Goal: Task Accomplishment & Management: Use online tool/utility

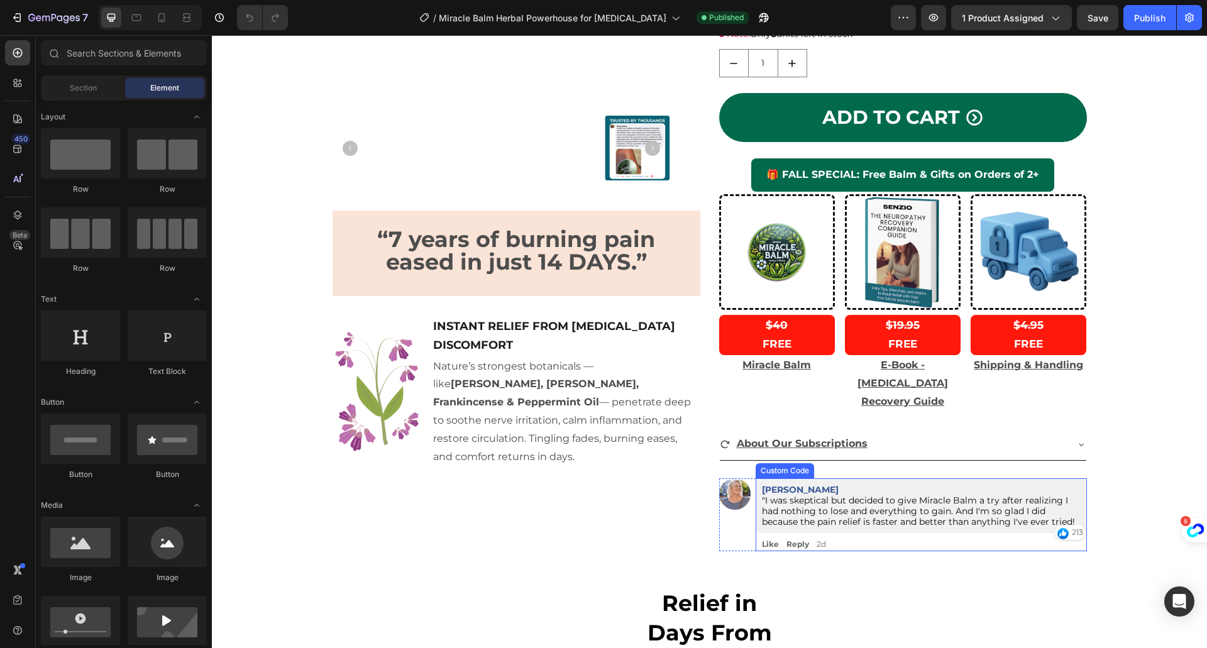
scroll to position [335, 0]
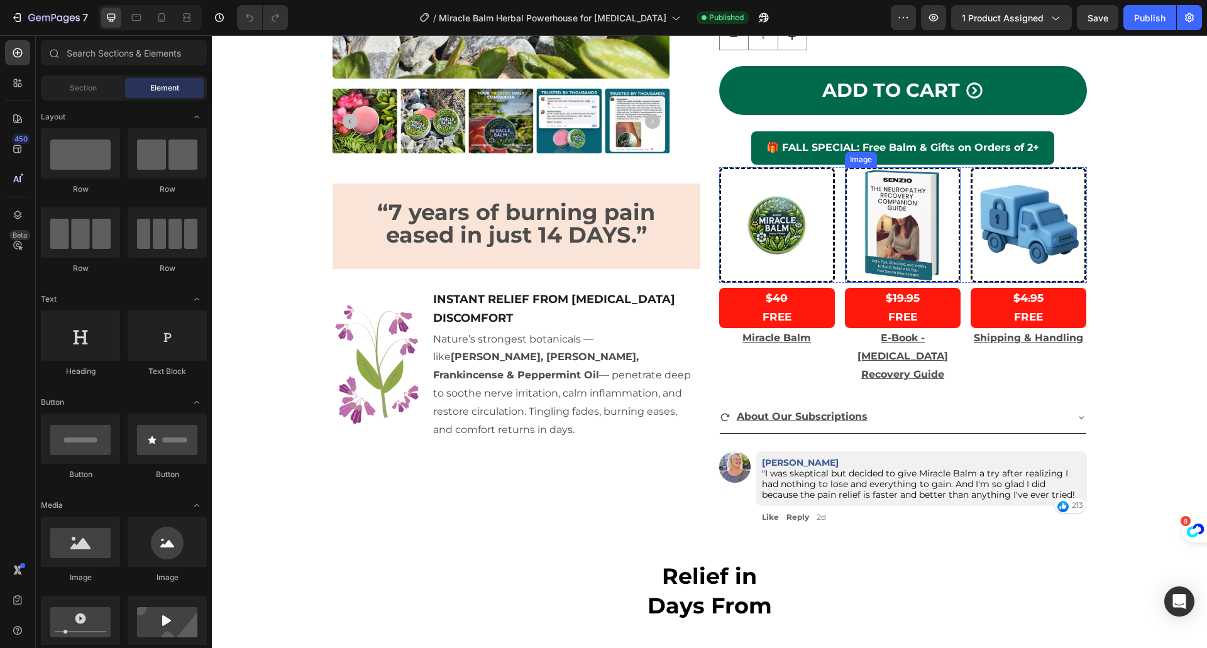
click at [884, 272] on img at bounding box center [903, 225] width 116 height 116
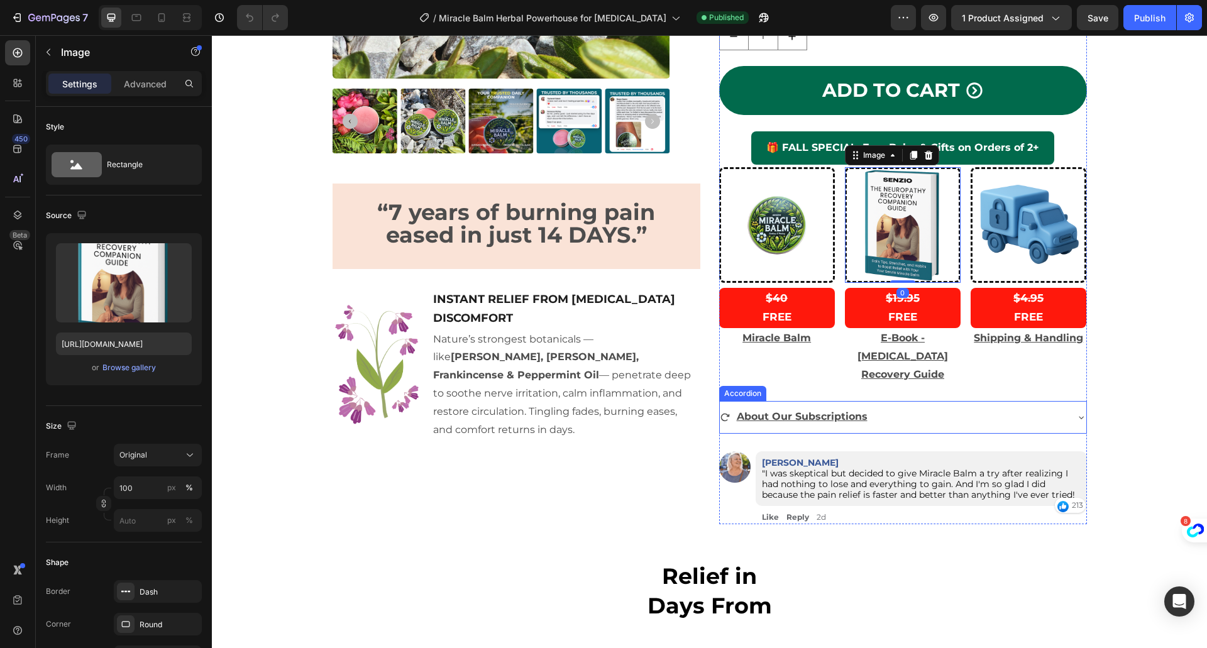
click at [888, 417] on div "About Our Subscriptions" at bounding box center [893, 417] width 346 height 22
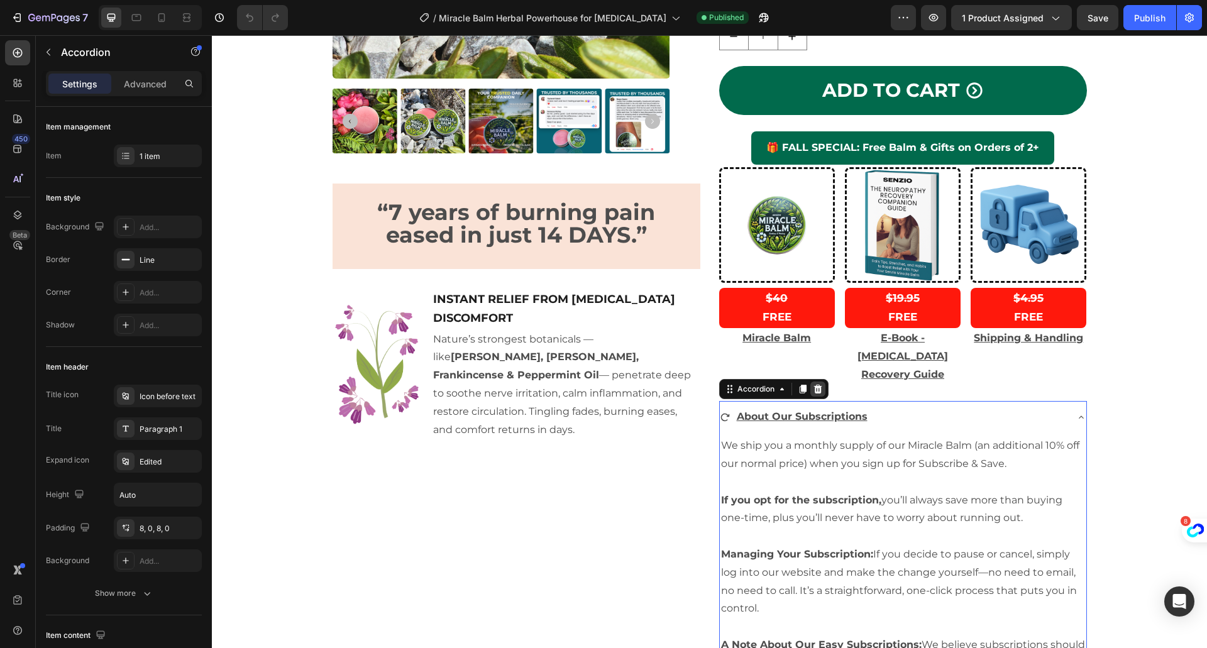
click at [813, 389] on icon at bounding box center [818, 389] width 10 height 10
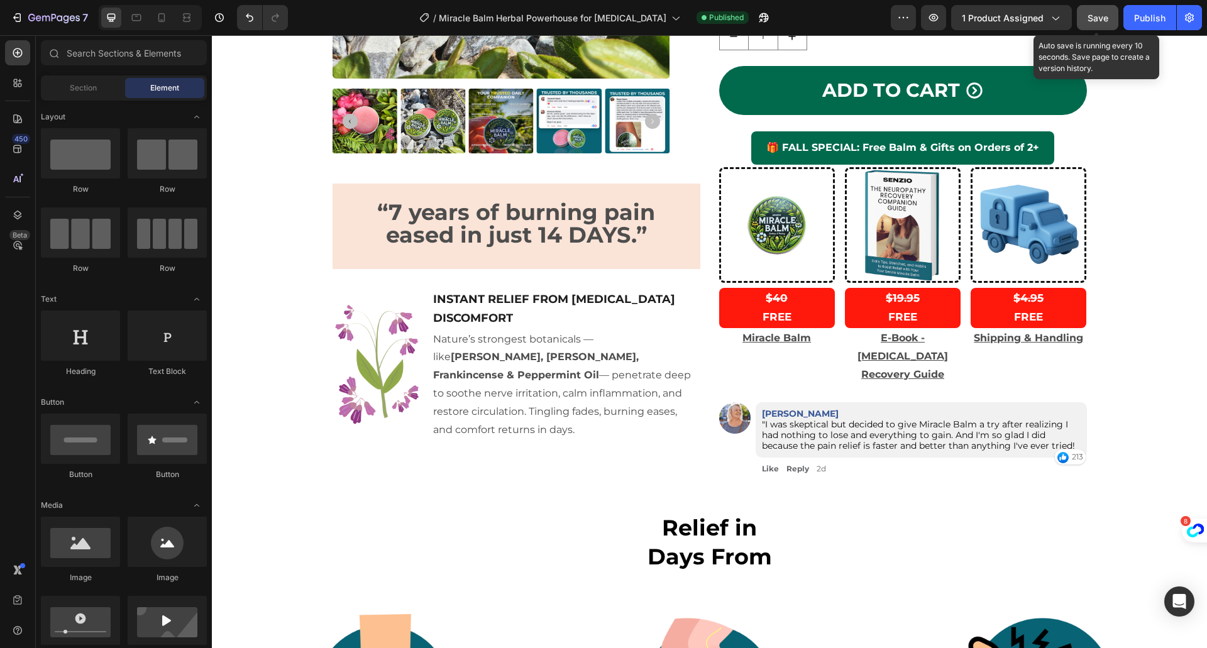
click at [1080, 9] on button "Save" at bounding box center [1096, 17] width 41 height 25
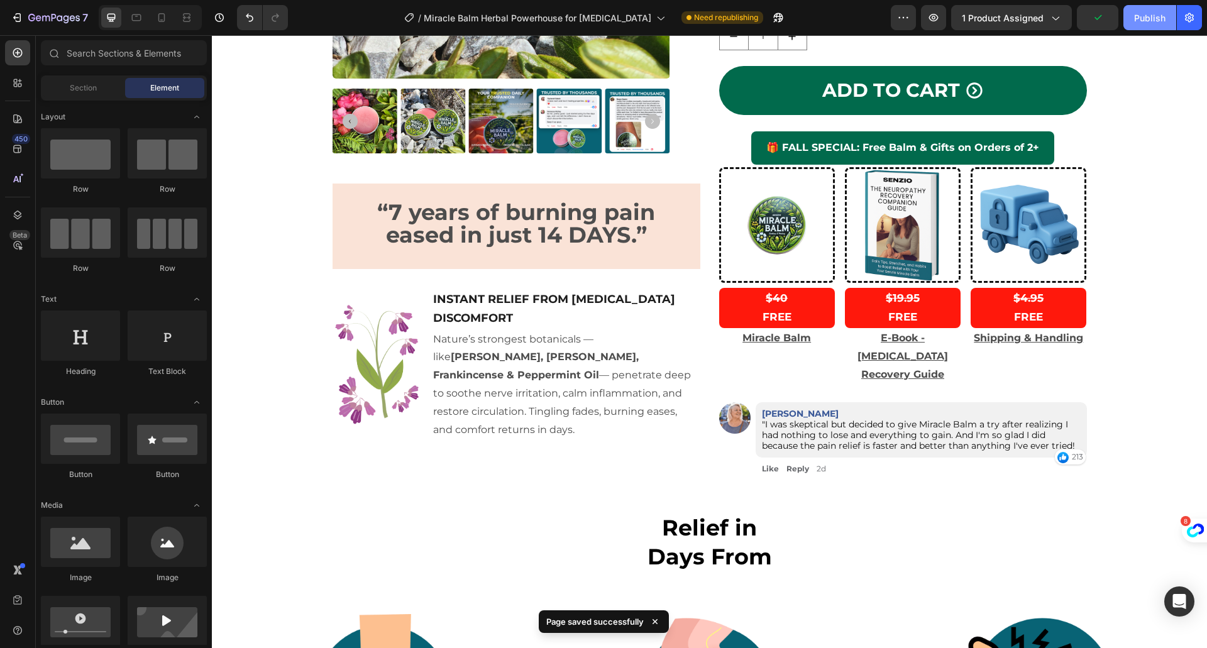
click at [1136, 10] on button "Publish" at bounding box center [1149, 17] width 53 height 25
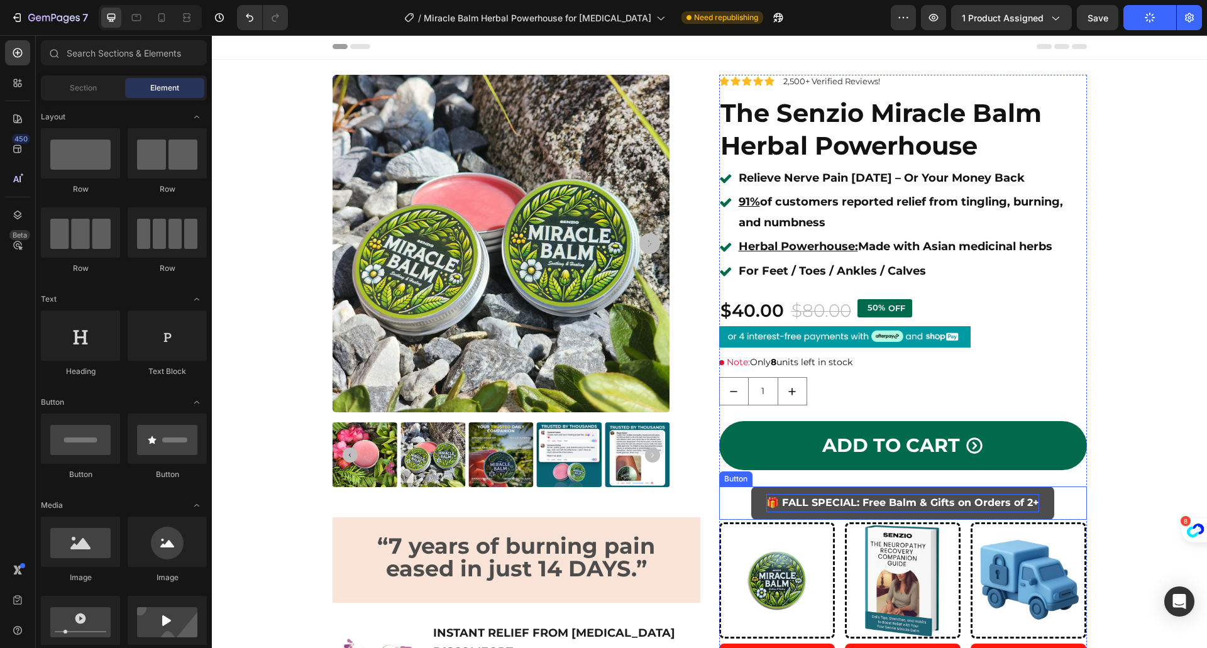
scroll to position [0, 0]
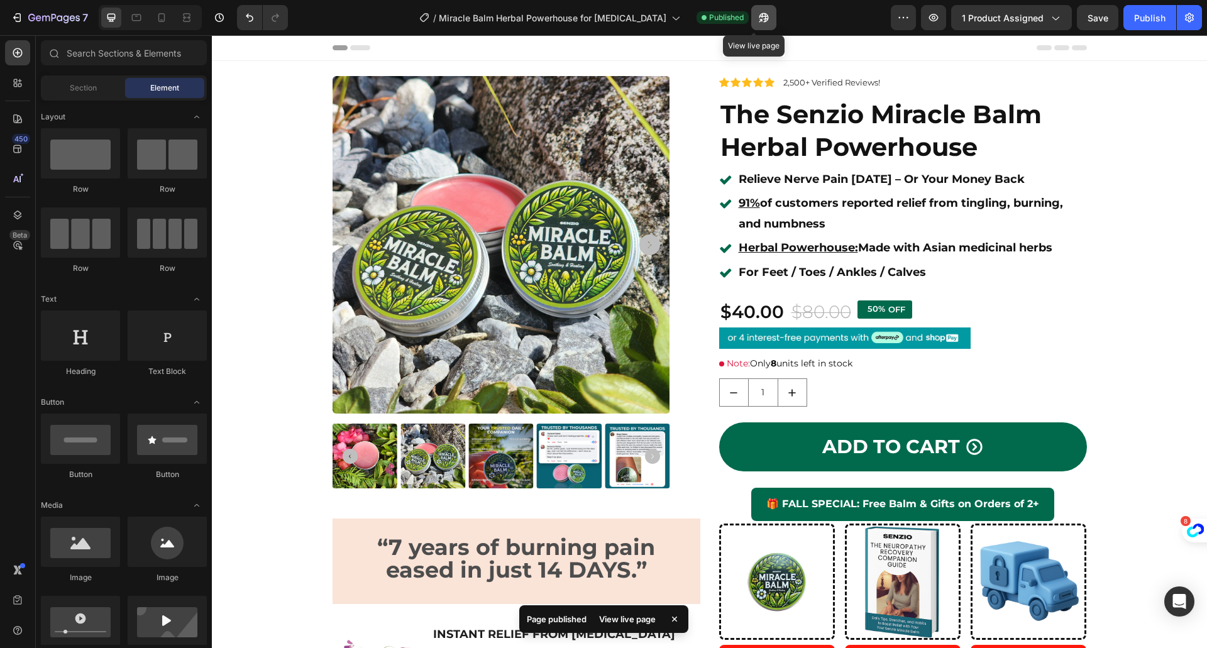
click at [758, 16] on icon "button" at bounding box center [762, 17] width 9 height 9
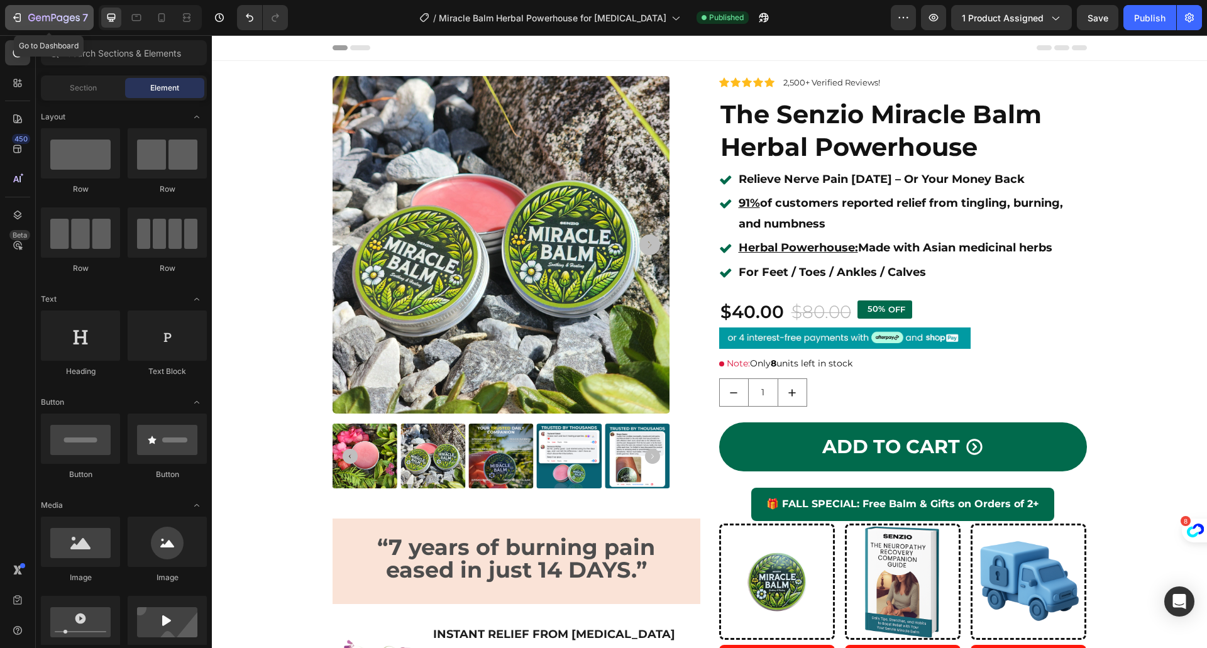
click at [16, 16] on icon "button" at bounding box center [17, 17] width 13 height 13
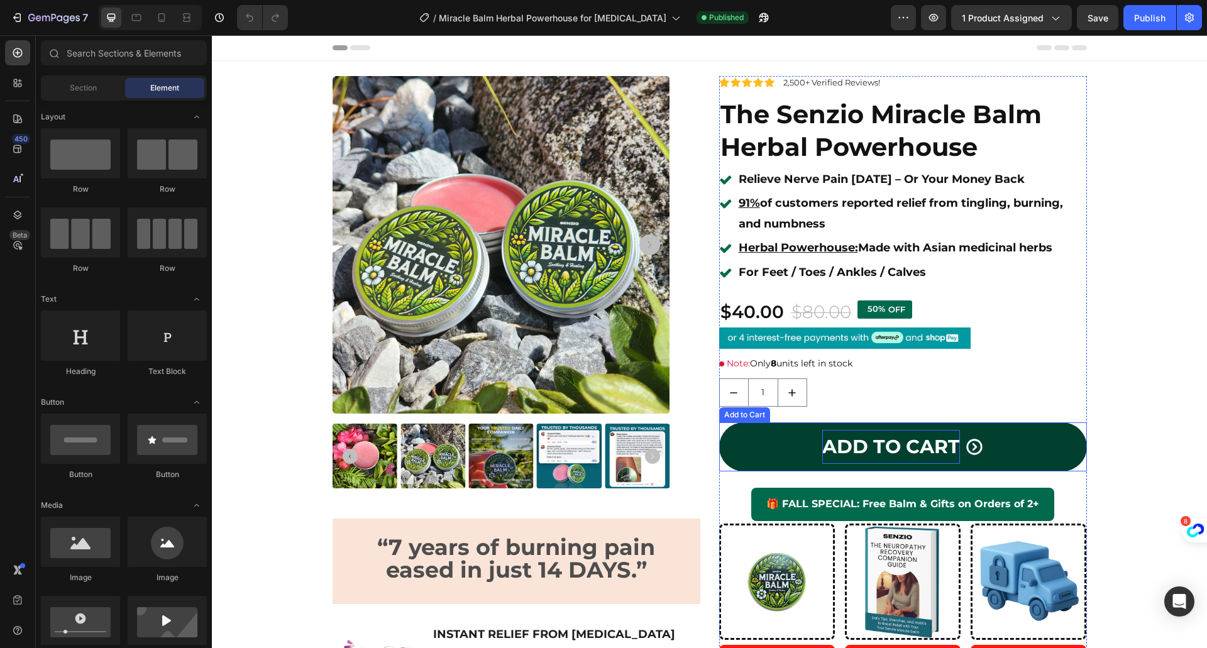
click at [826, 430] on div "Add to cart" at bounding box center [891, 447] width 138 height 34
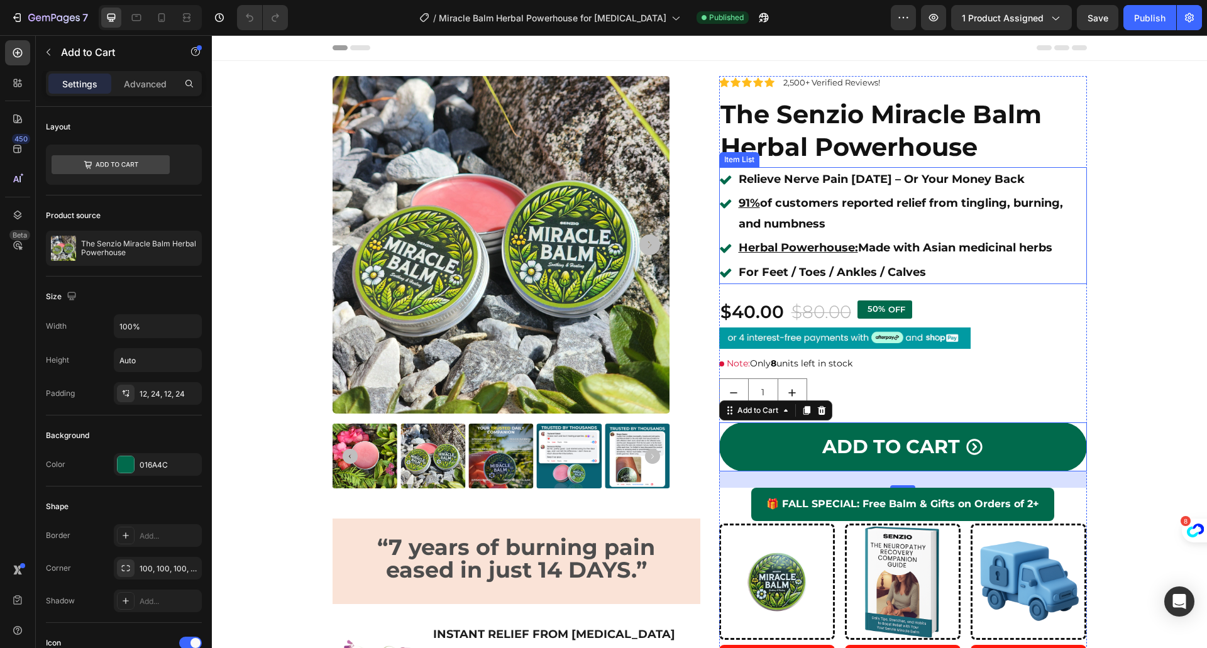
click at [797, 145] on h1 "The Senzio Miracle Balm Herbal Powerhouse" at bounding box center [903, 131] width 368 height 68
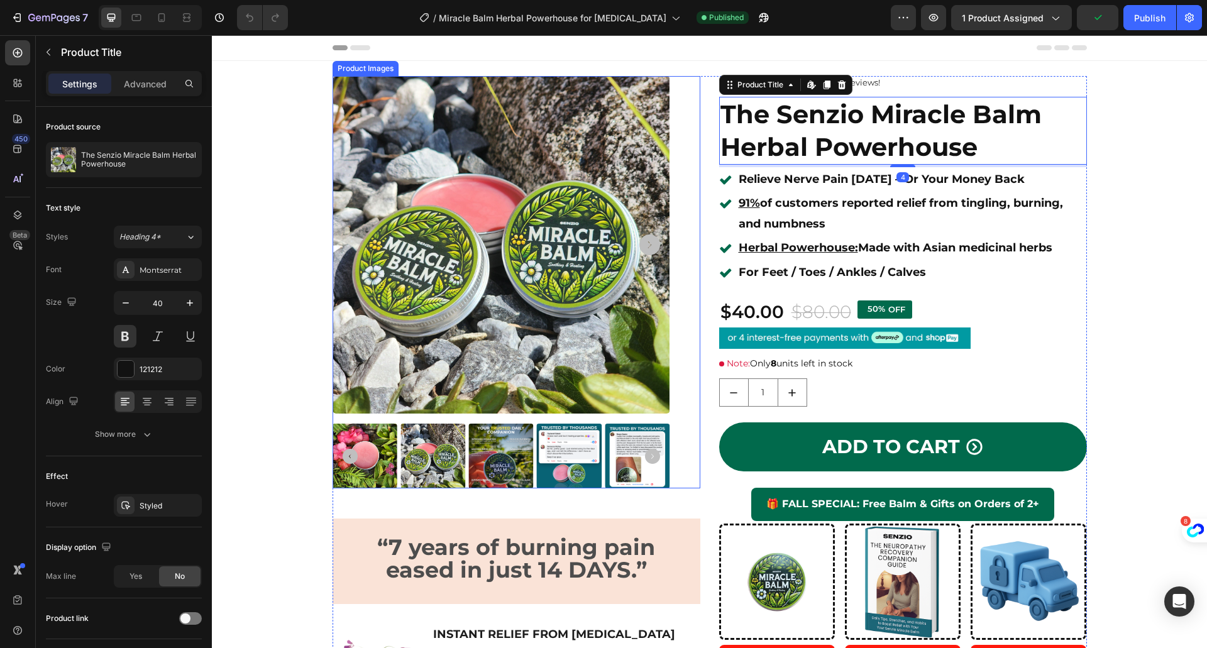
click at [421, 339] on img at bounding box center [500, 244] width 337 height 337
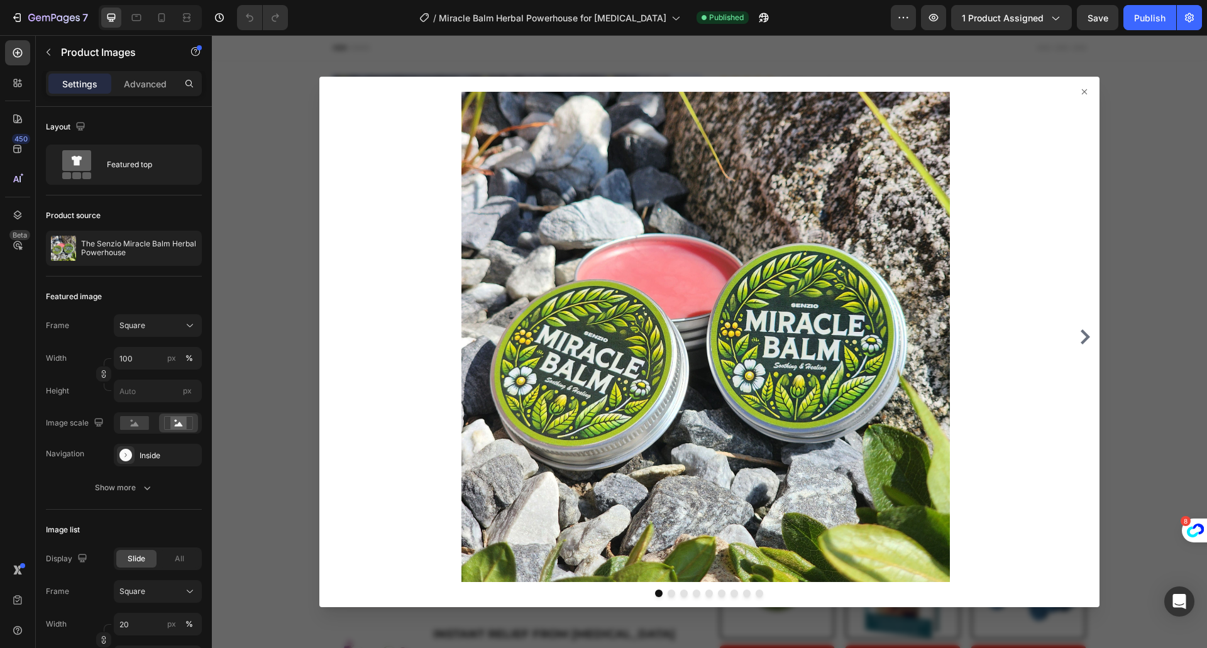
click at [259, 199] on div at bounding box center [709, 341] width 995 height 613
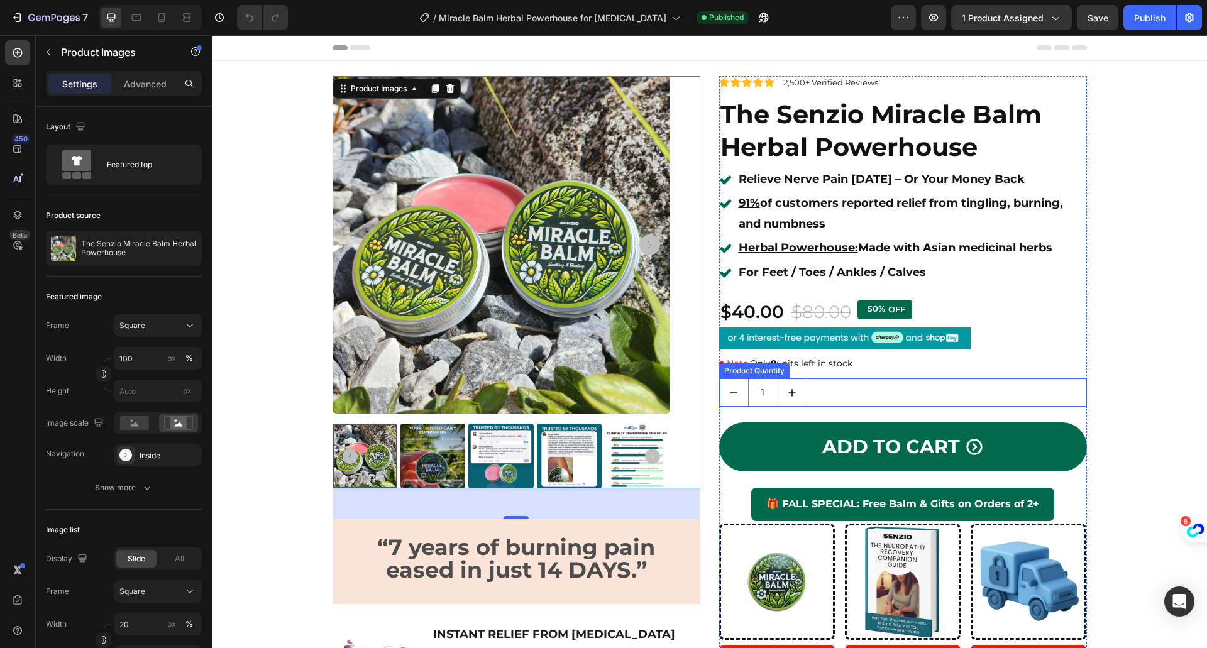
click at [822, 390] on div "1" at bounding box center [903, 392] width 368 height 28
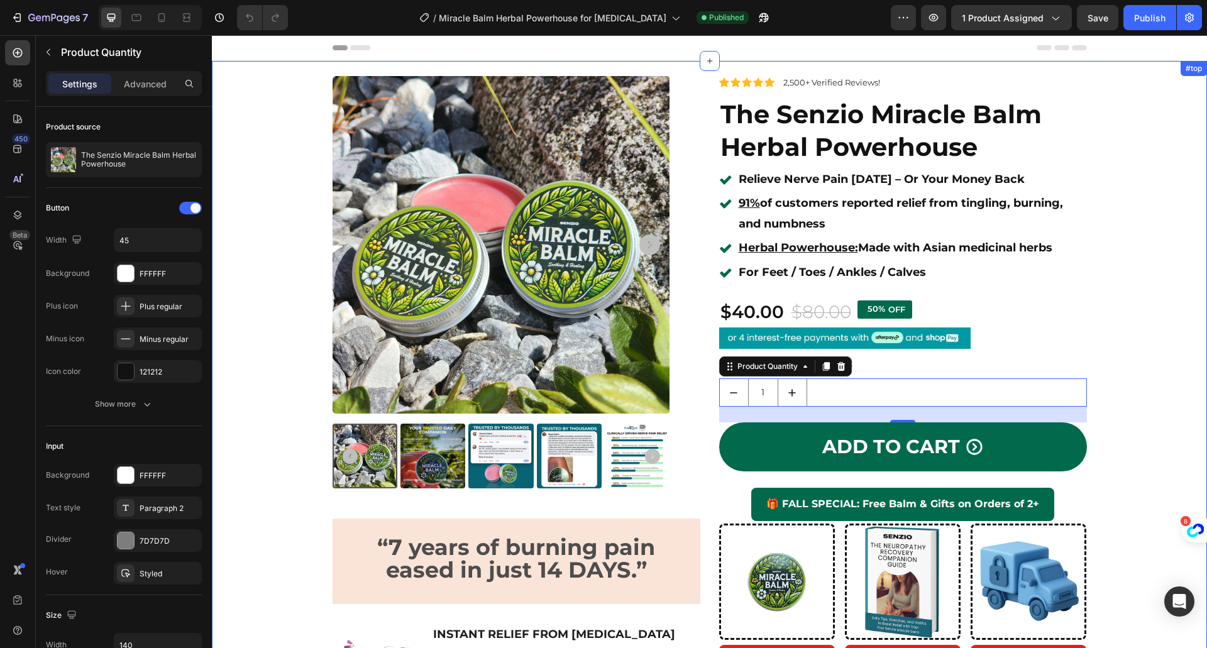
click at [1120, 346] on div "Product Images “7 years of burning pain eased in just 14 DAYS.” Text Block Imag…" at bounding box center [709, 459] width 976 height 766
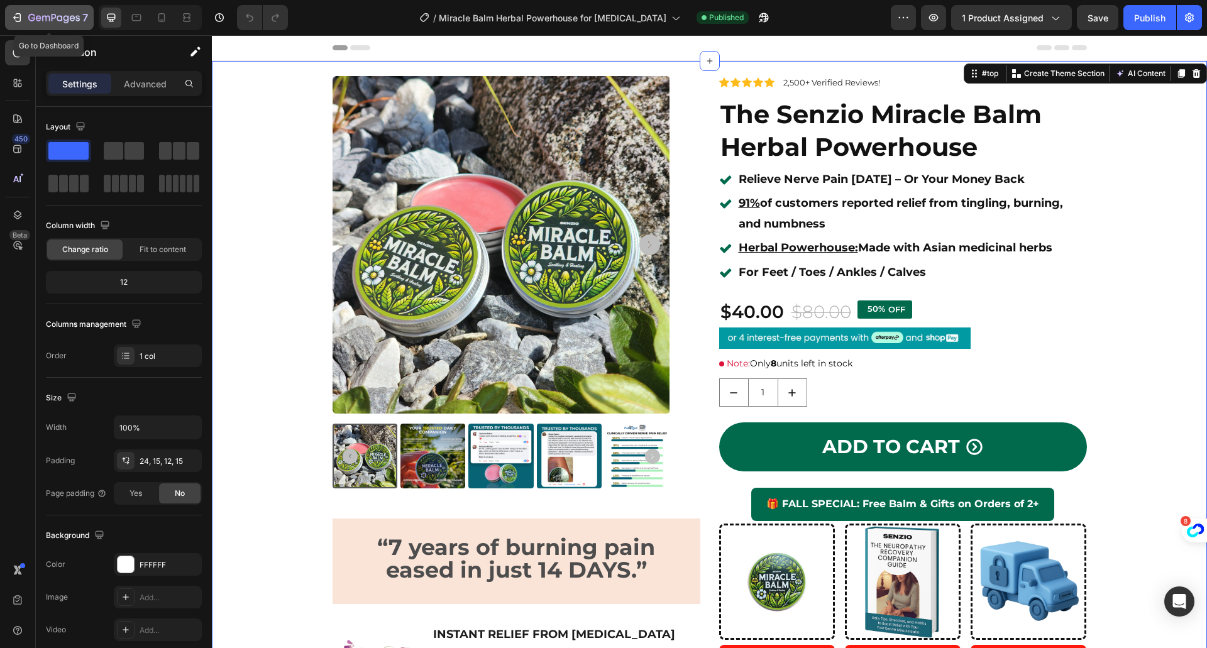
click at [18, 11] on div "7" at bounding box center [49, 17] width 77 height 15
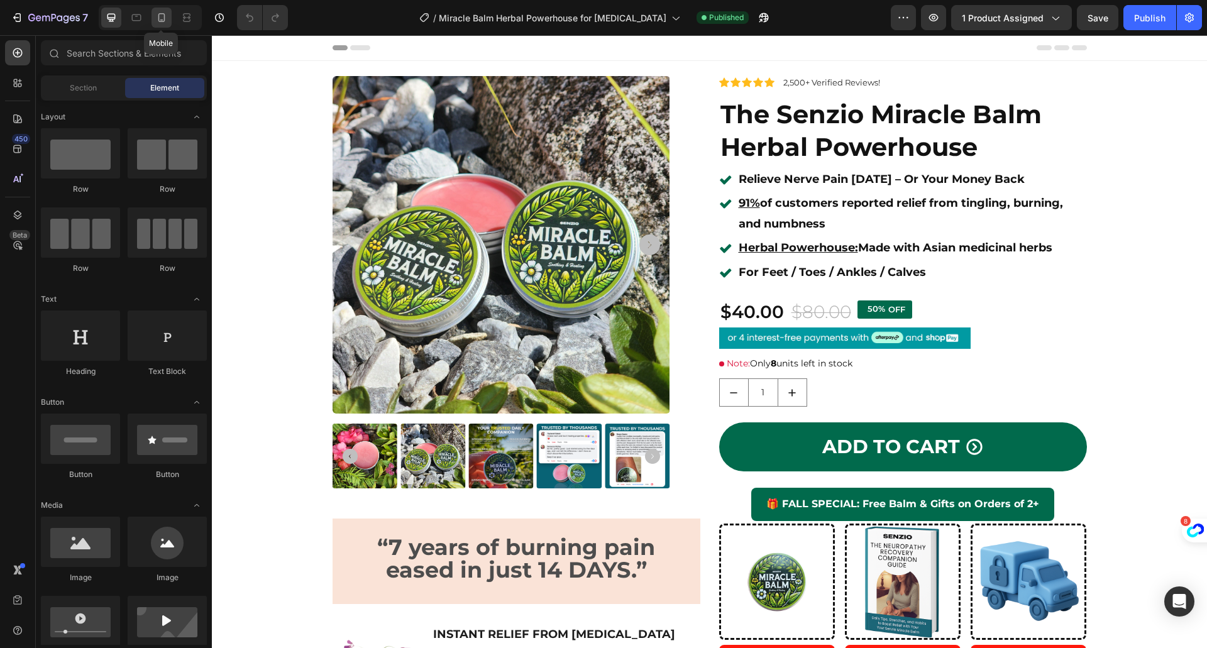
click at [162, 21] on icon at bounding box center [161, 17] width 7 height 9
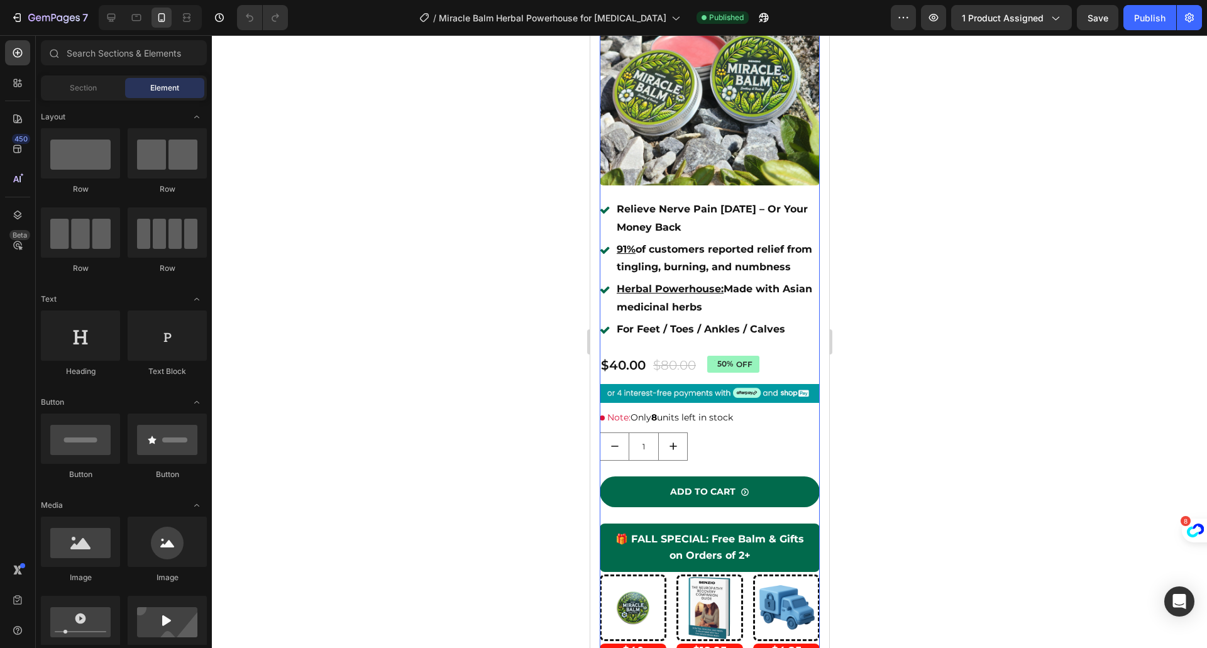
scroll to position [335, 0]
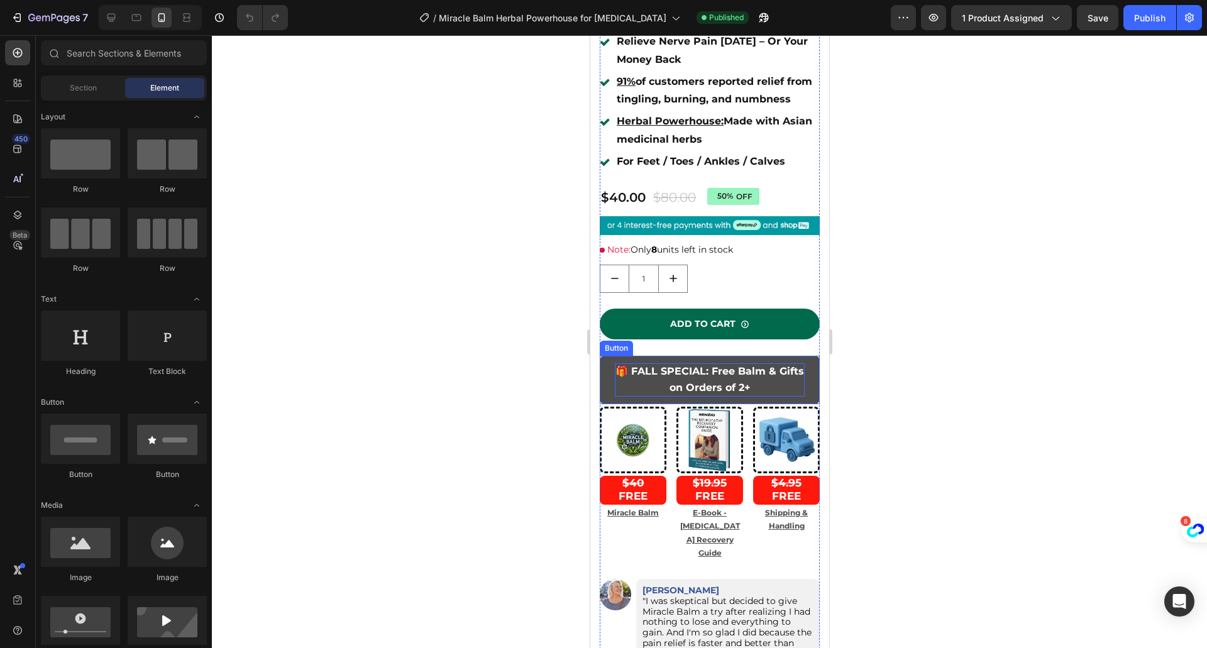
click at [753, 375] on strong "🎁 FALL SPECIAL: Free Balm & Gifts on Orders of 2+" at bounding box center [709, 379] width 189 height 28
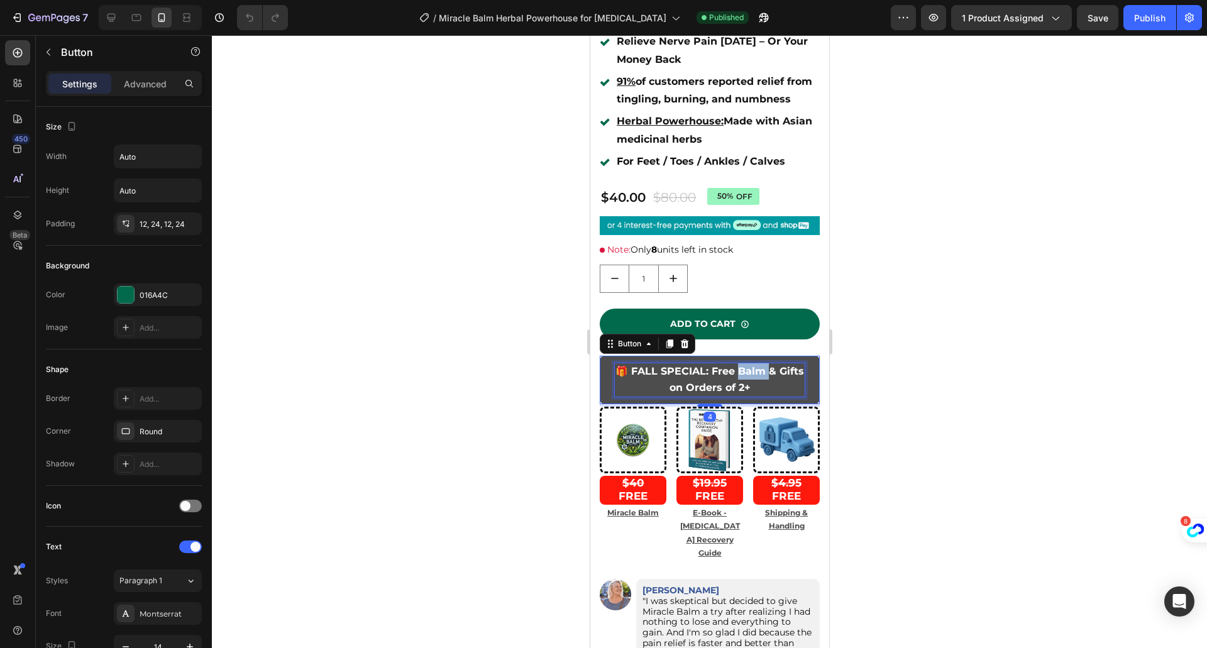
click at [753, 375] on strong "🎁 FALL SPECIAL: Free Balm & Gifts on Orders of 2+" at bounding box center [709, 379] width 189 height 28
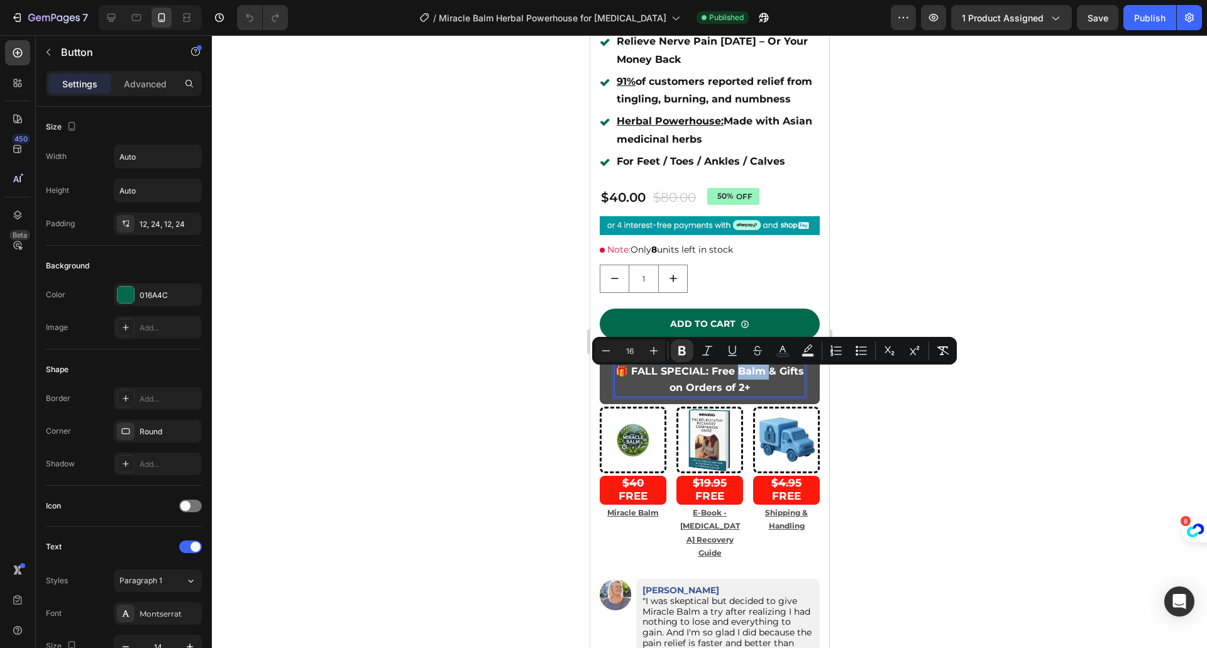
click at [769, 377] on strong "🎁 FALL SPECIAL: Free Balm & Gifts on Orders of 2+" at bounding box center [709, 379] width 189 height 28
drag, startPoint x: 774, startPoint y: 377, endPoint x: 720, endPoint y: 378, distance: 54.0
click at [720, 378] on strong "🎁 FALL SPECIAL: Free Balm & Gifts on Orders of 2+" at bounding box center [709, 379] width 189 height 28
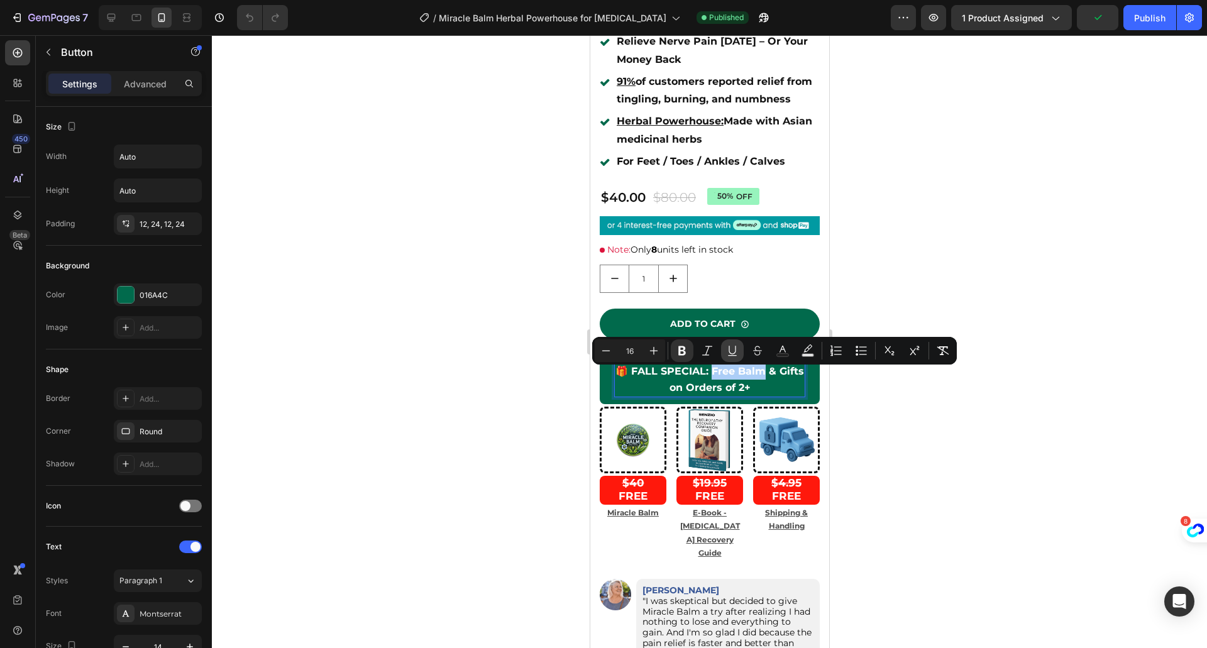
click at [729, 350] on icon "Editor contextual toolbar" at bounding box center [731, 350] width 7 height 9
click at [1013, 433] on div at bounding box center [709, 341] width 995 height 613
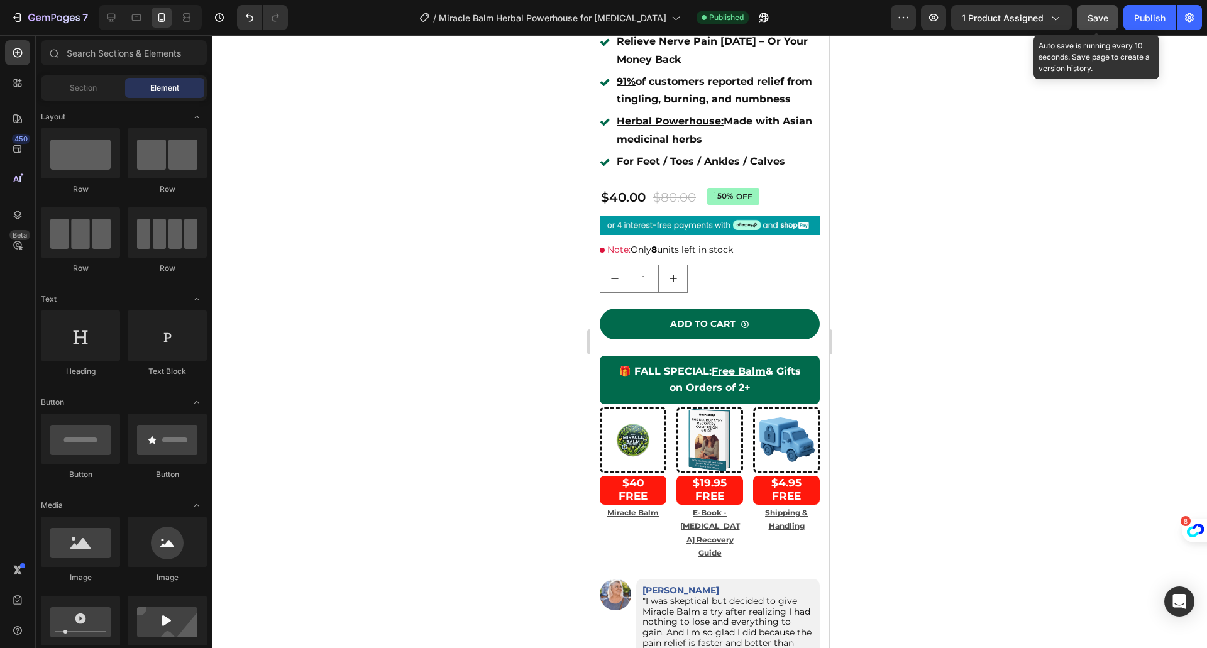
click at [1108, 13] on button "Save" at bounding box center [1096, 17] width 41 height 25
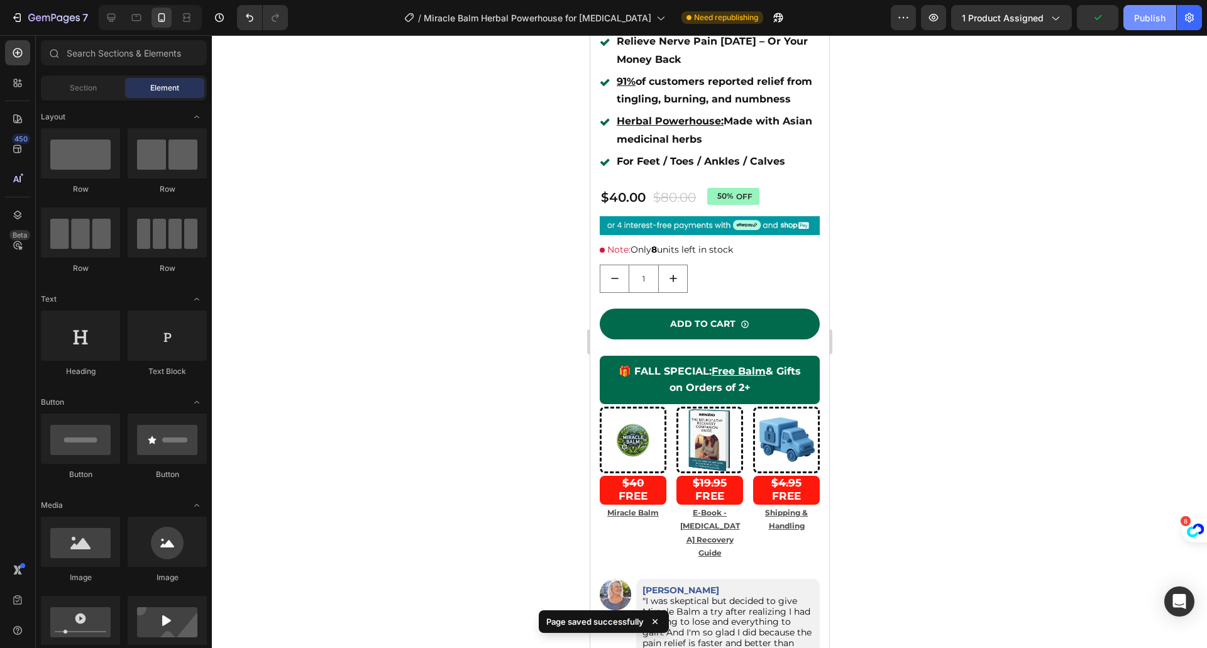
click at [1143, 16] on div "Publish" at bounding box center [1149, 17] width 31 height 13
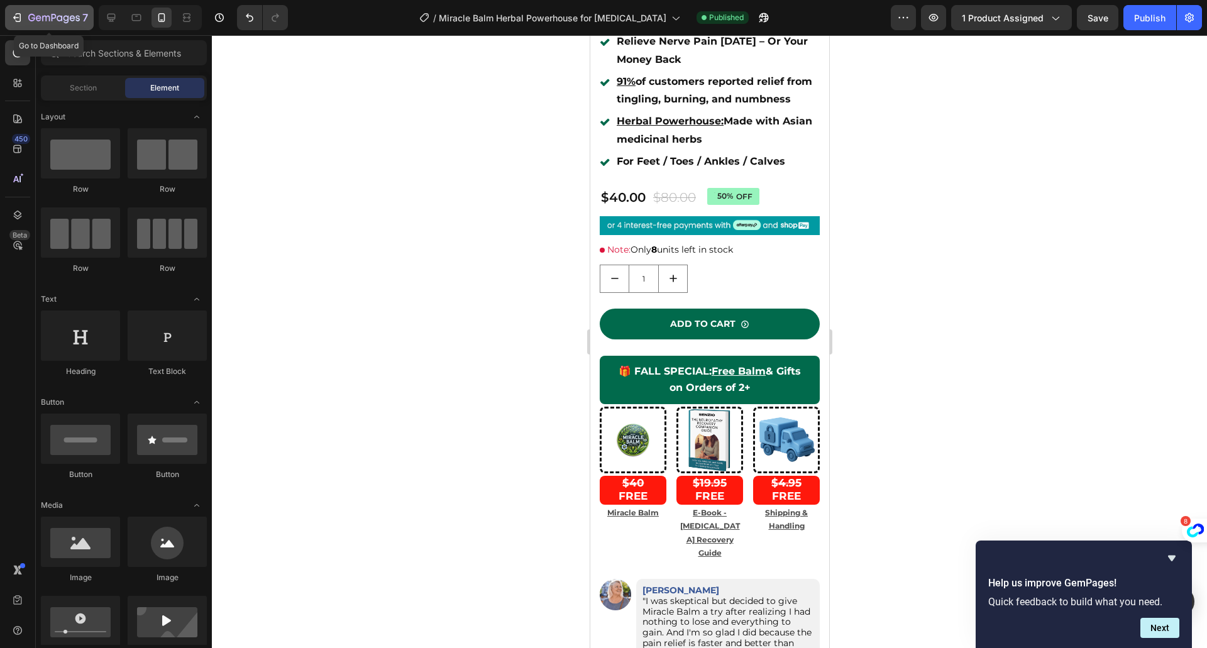
click at [12, 17] on icon "button" at bounding box center [17, 17] width 13 height 13
